Goal: Find specific page/section: Find specific page/section

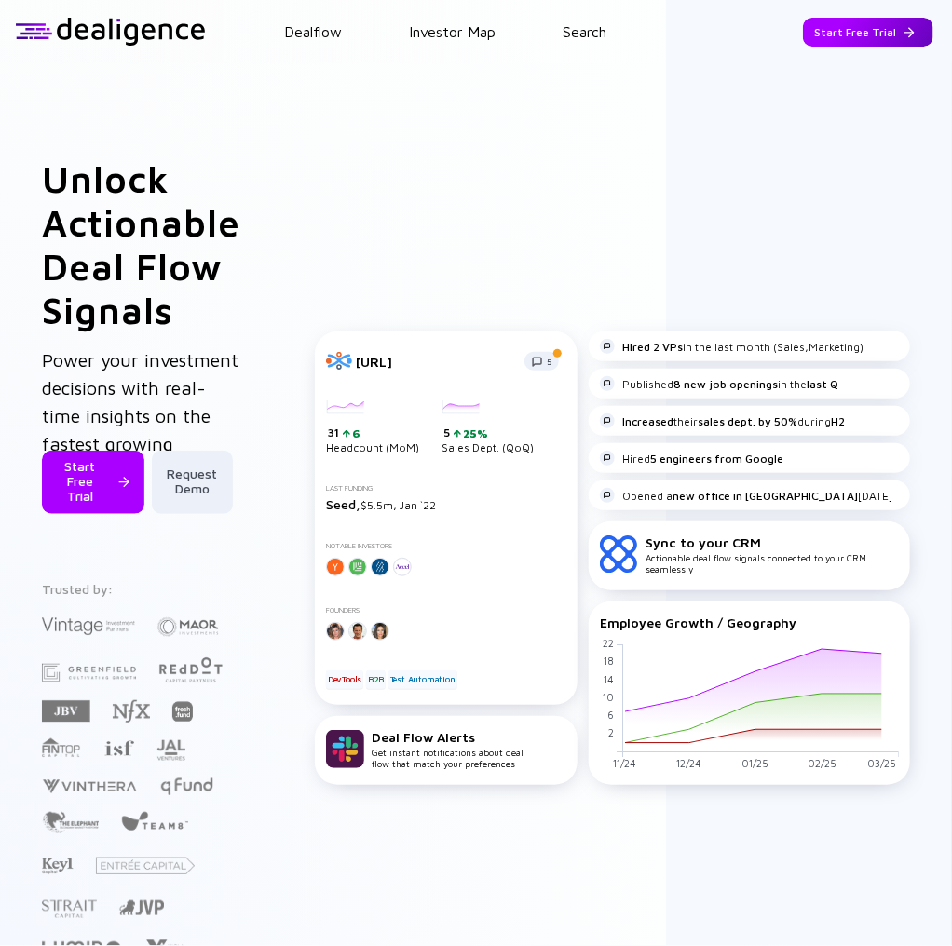
drag, startPoint x: 885, startPoint y: 16, endPoint x: 886, endPoint y: 34, distance: 17.7
click at [885, 16] on header "Dealflow Investor Map Search Start Free Trial Dealflow Investor Map Start Free …" at bounding box center [476, 31] width 952 height 63
click at [883, 39] on div "Start Free Trial" at bounding box center [868, 32] width 130 height 29
click at [884, 36] on div "Go to App" at bounding box center [882, 32] width 102 height 29
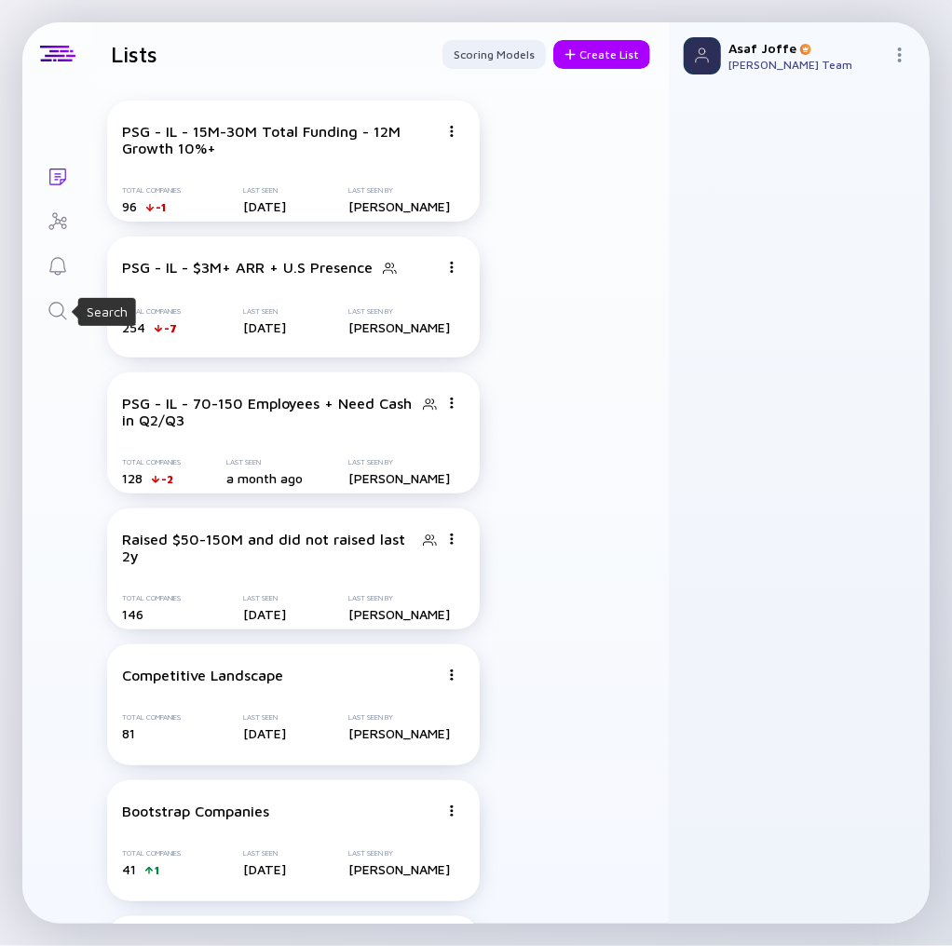
click at [63, 309] on icon "Search" at bounding box center [58, 311] width 22 height 22
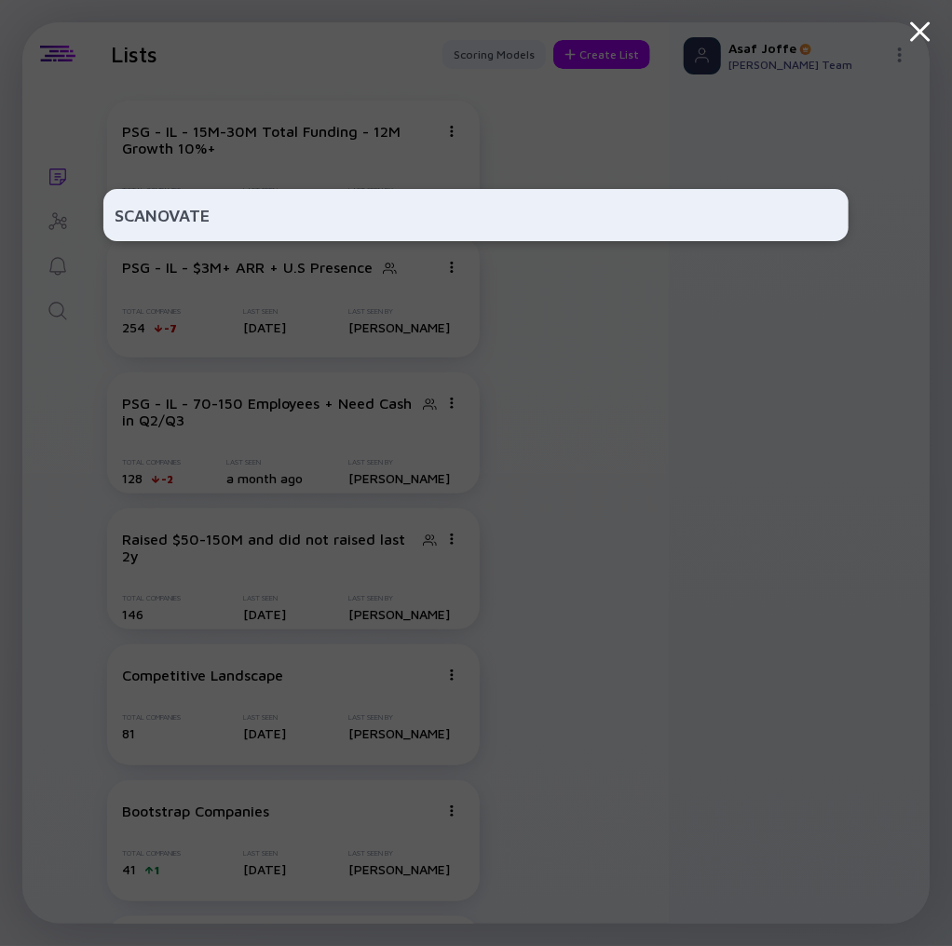
type input "SCANOVATE"
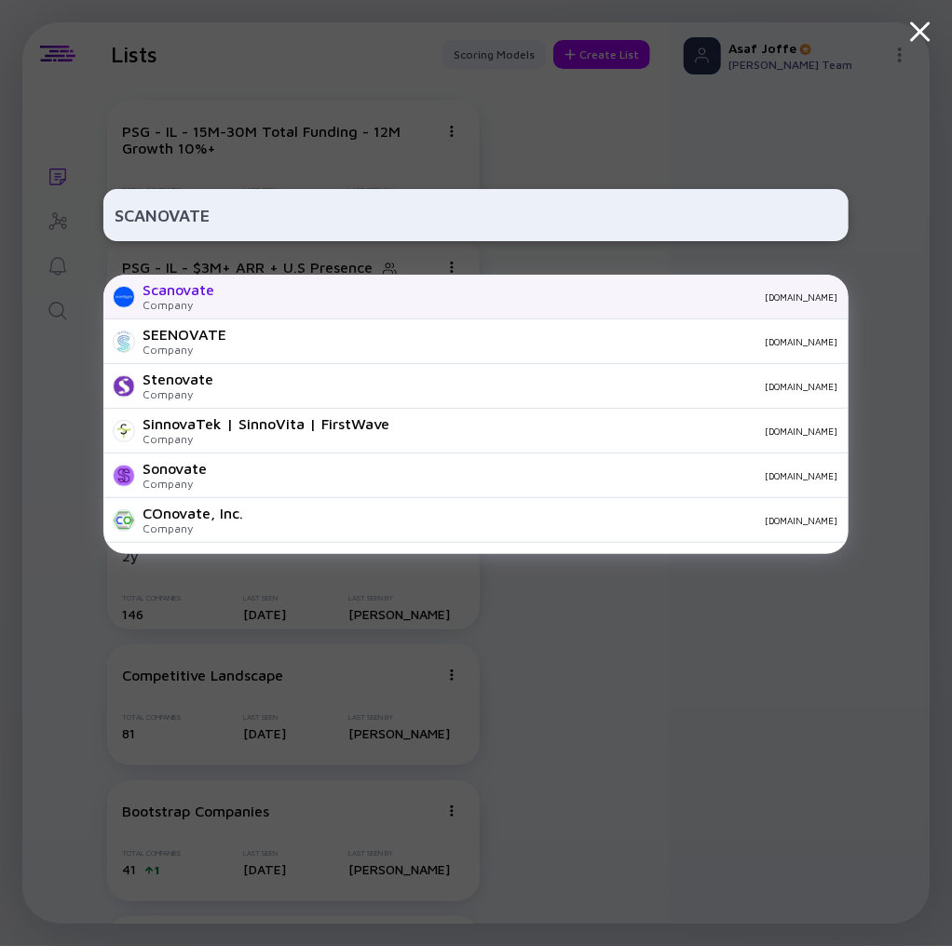
click at [299, 298] on div "[DOMAIN_NAME]" at bounding box center [533, 296] width 608 height 11
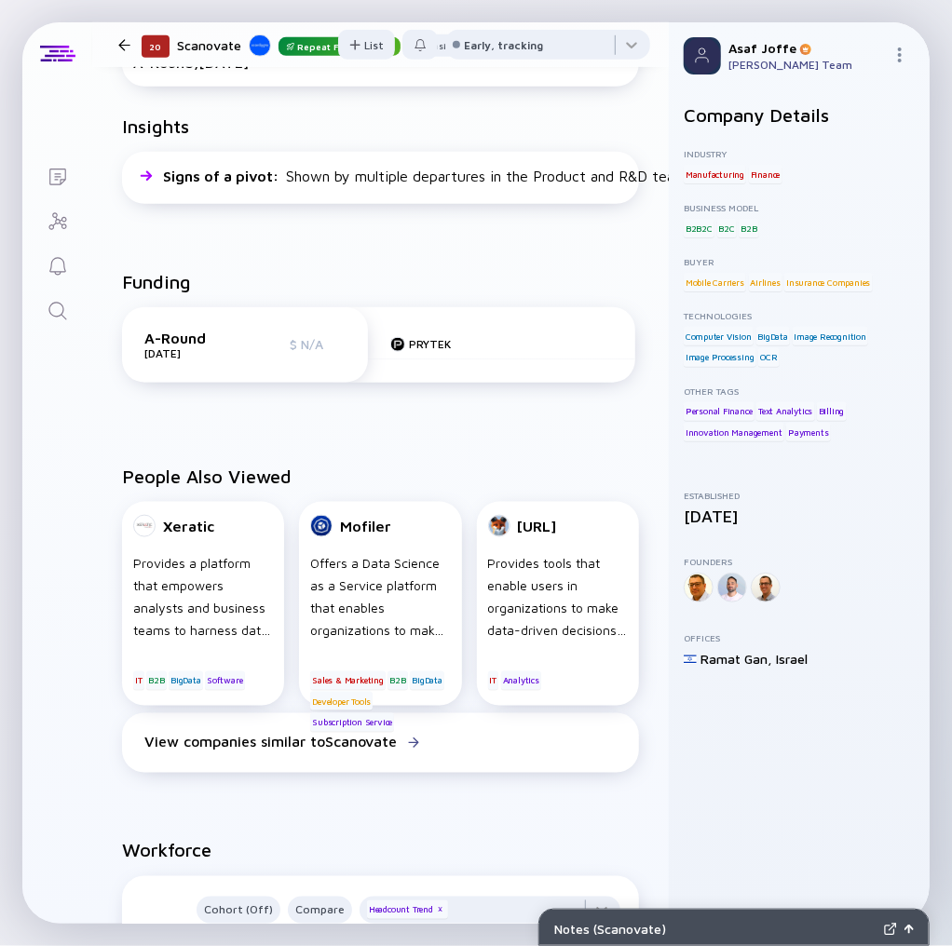
scroll to position [162, 0]
